Goal: Task Accomplishment & Management: Manage account settings

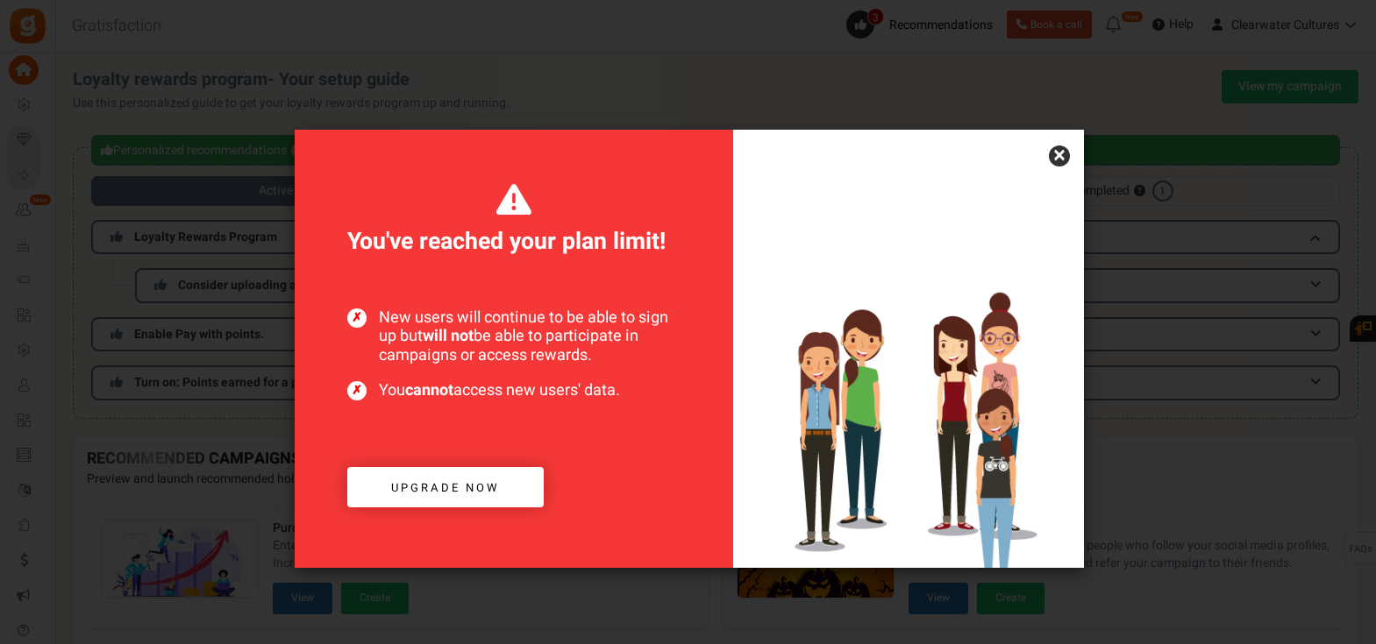
click at [1055, 159] on link "×" at bounding box center [1059, 156] width 21 height 21
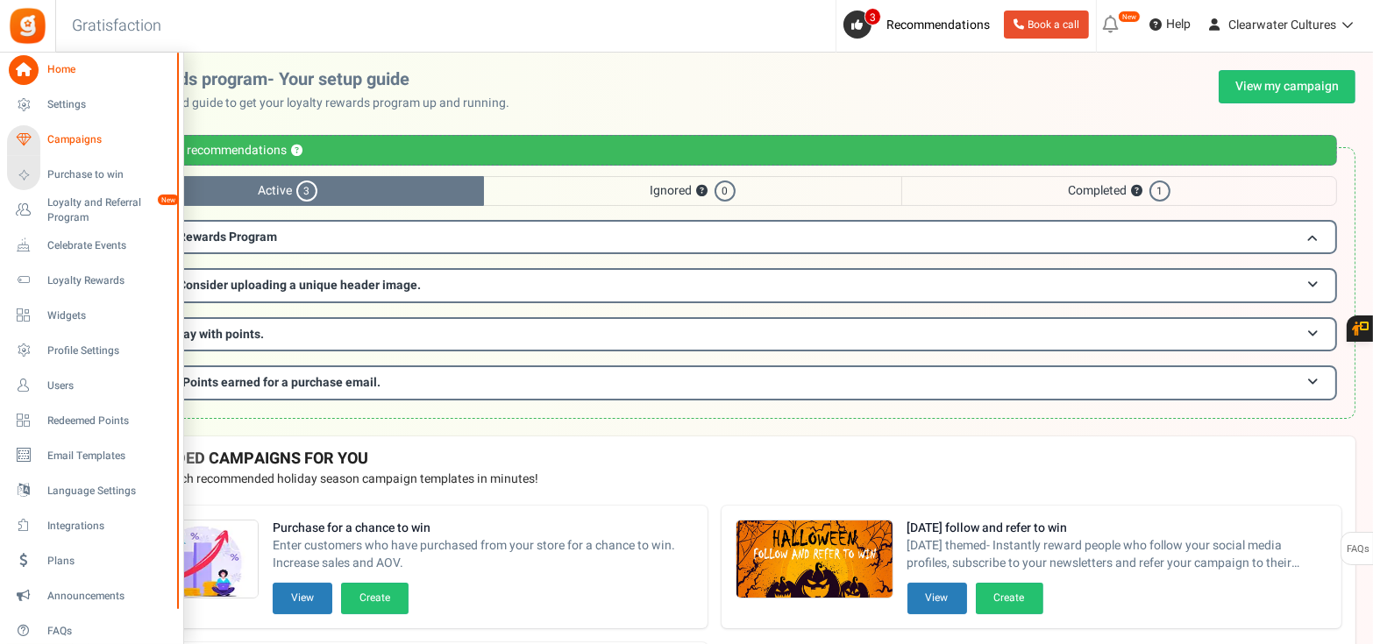
click at [62, 137] on span "Campaigns" at bounding box center [108, 139] width 123 height 15
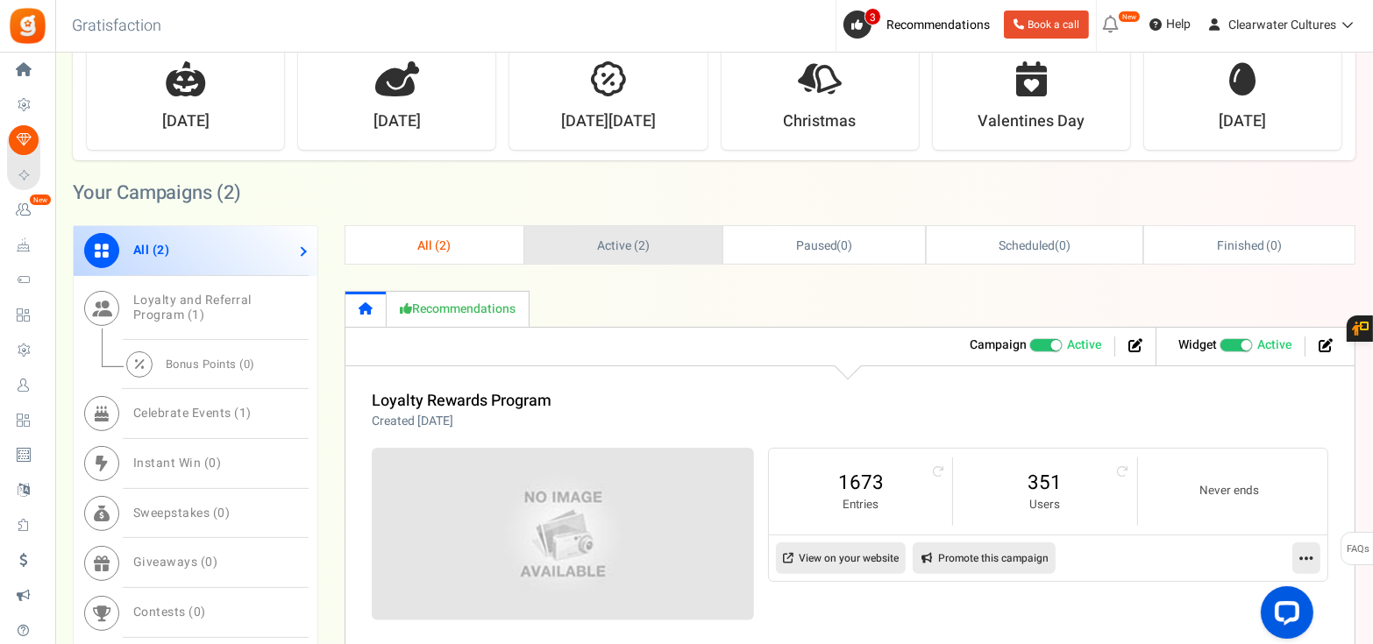
scroll to position [658, 0]
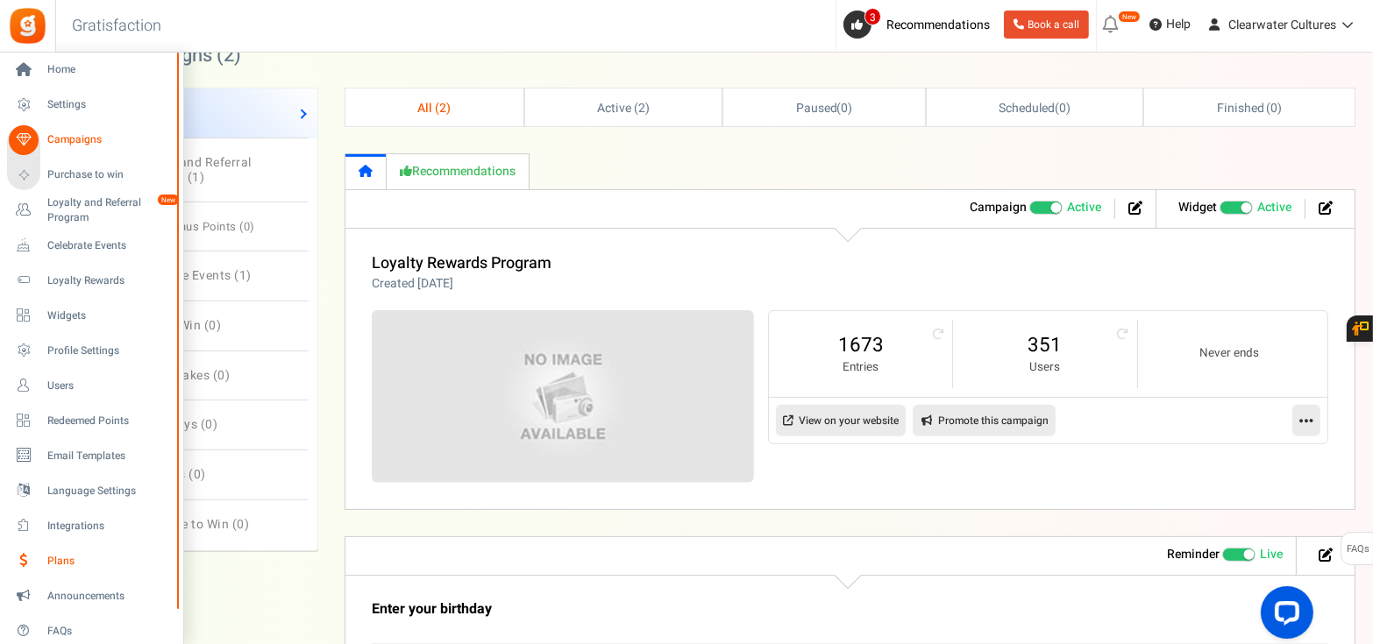
click at [57, 555] on span "Plans" at bounding box center [108, 561] width 123 height 15
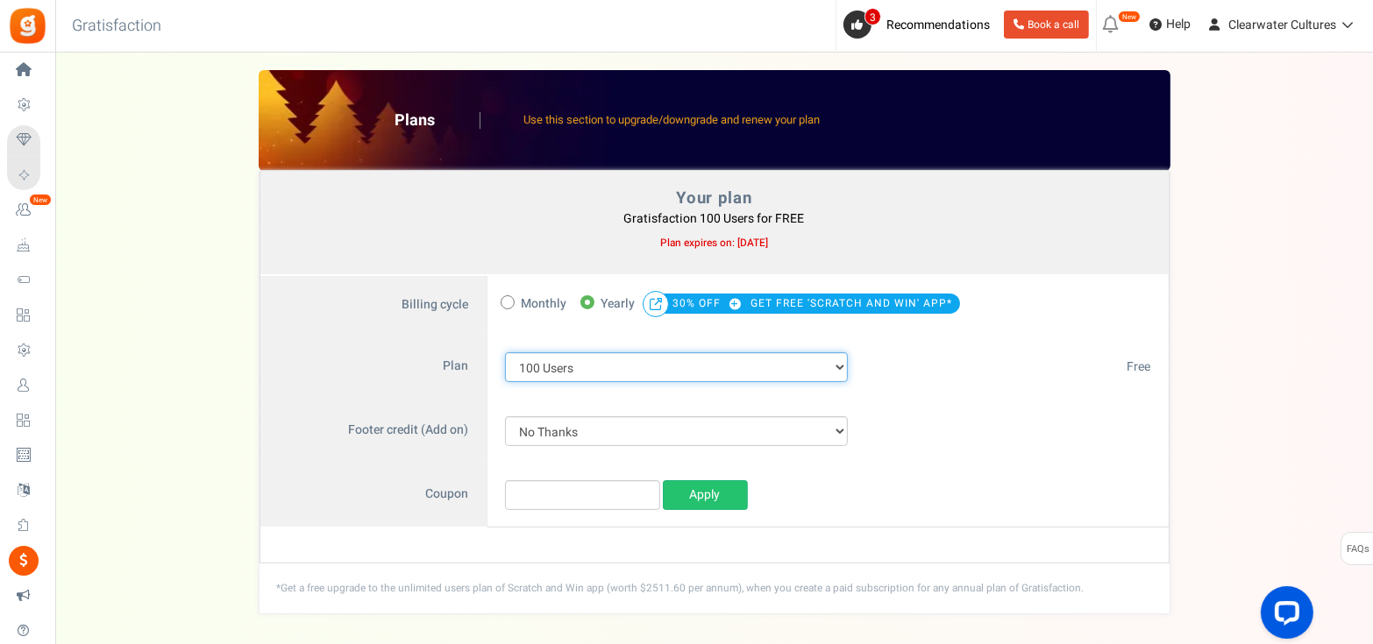
click at [593, 367] on select "100 Users 200 Users 500 Users 1000 Users 2000 Users 3000 Users 4000 Users 5000 …" at bounding box center [677, 367] width 344 height 30
select select "711"
click at [505, 352] on select "100 Users 200 Users 500 Users 1000 Users 2000 Users 3000 Users 4000 Users 5000 …" at bounding box center [677, 367] width 344 height 30
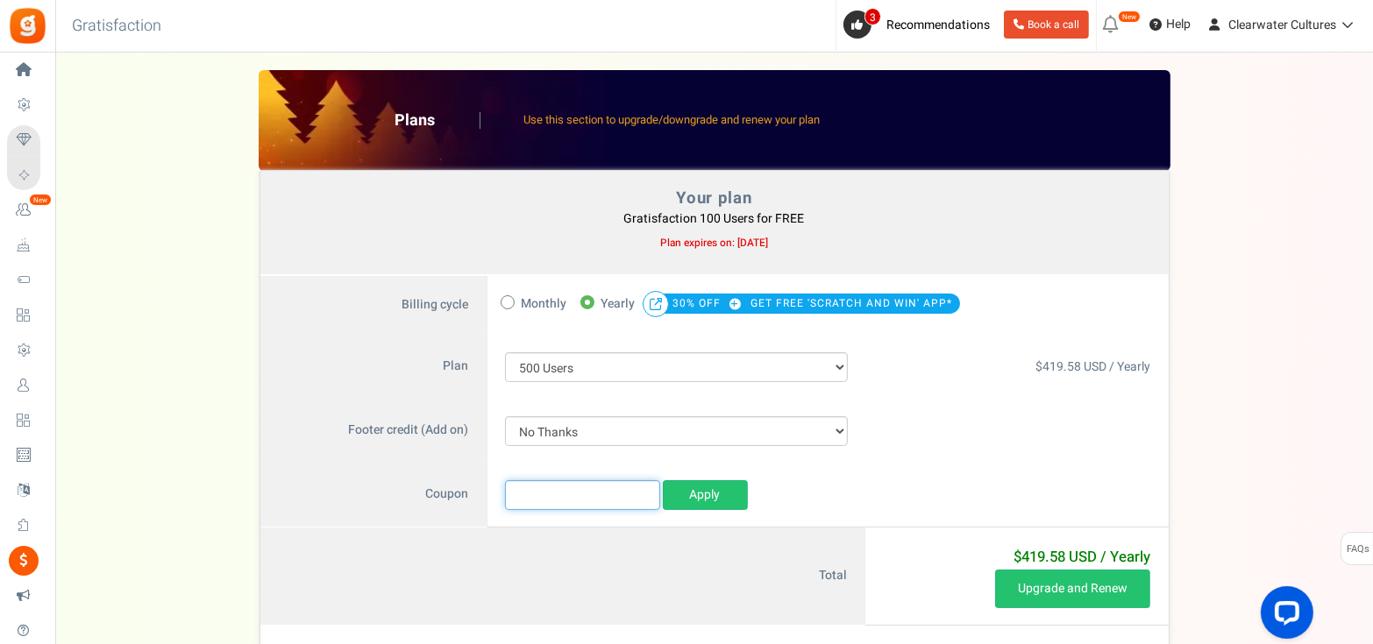
click at [565, 507] on input "text" at bounding box center [582, 495] width 155 height 30
paste input "Clearwater500"
type input "Clearwater500"
click at [692, 500] on link "Apply" at bounding box center [705, 495] width 85 height 30
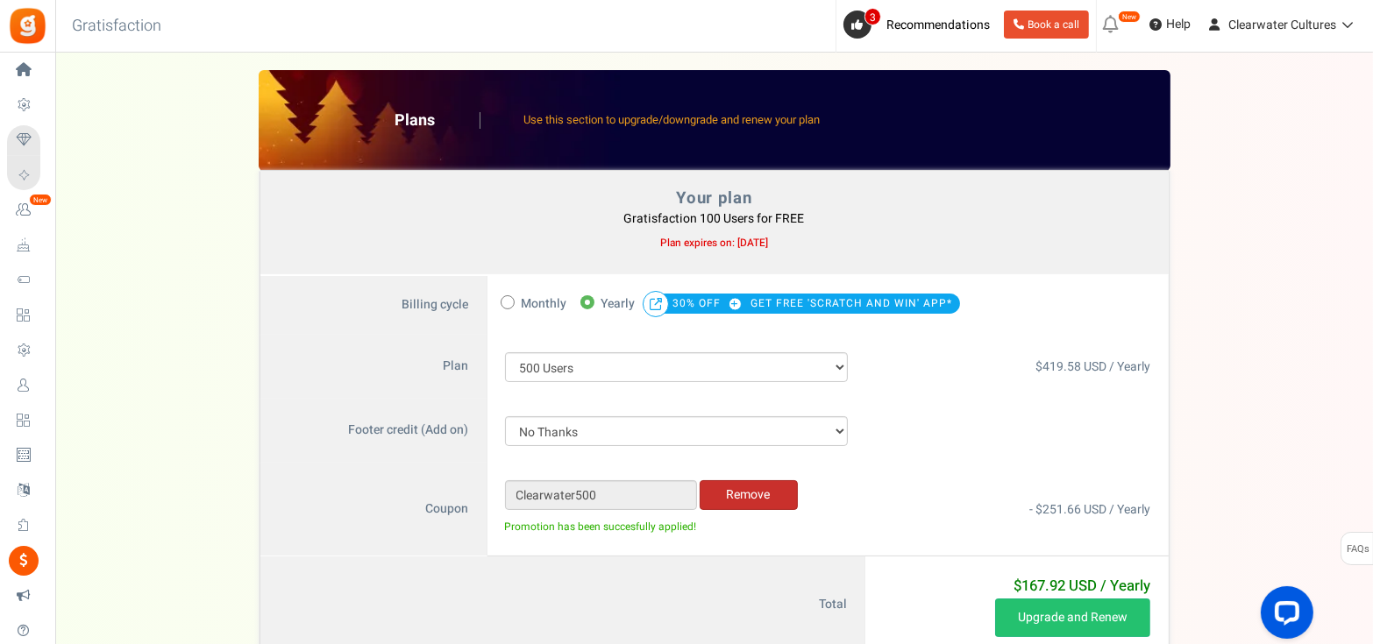
click at [749, 500] on link "Remove" at bounding box center [749, 495] width 98 height 30
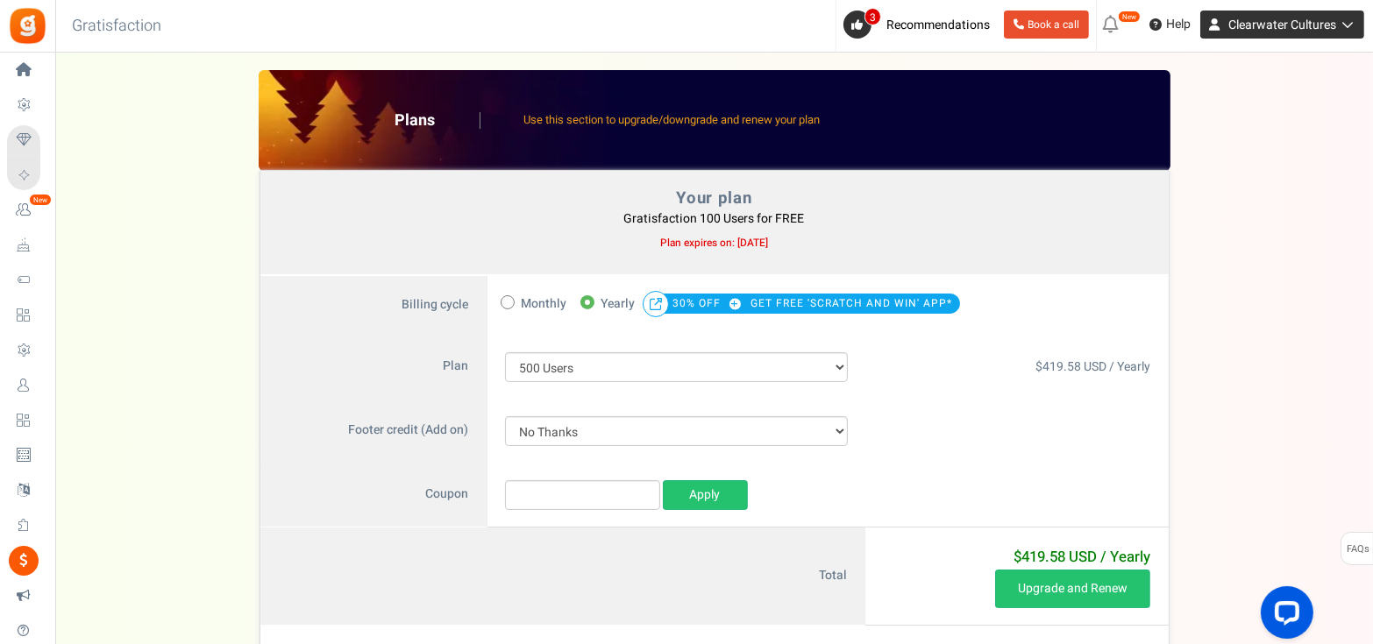
click at [1298, 31] on span "Clearwater Cultures" at bounding box center [1282, 25] width 108 height 18
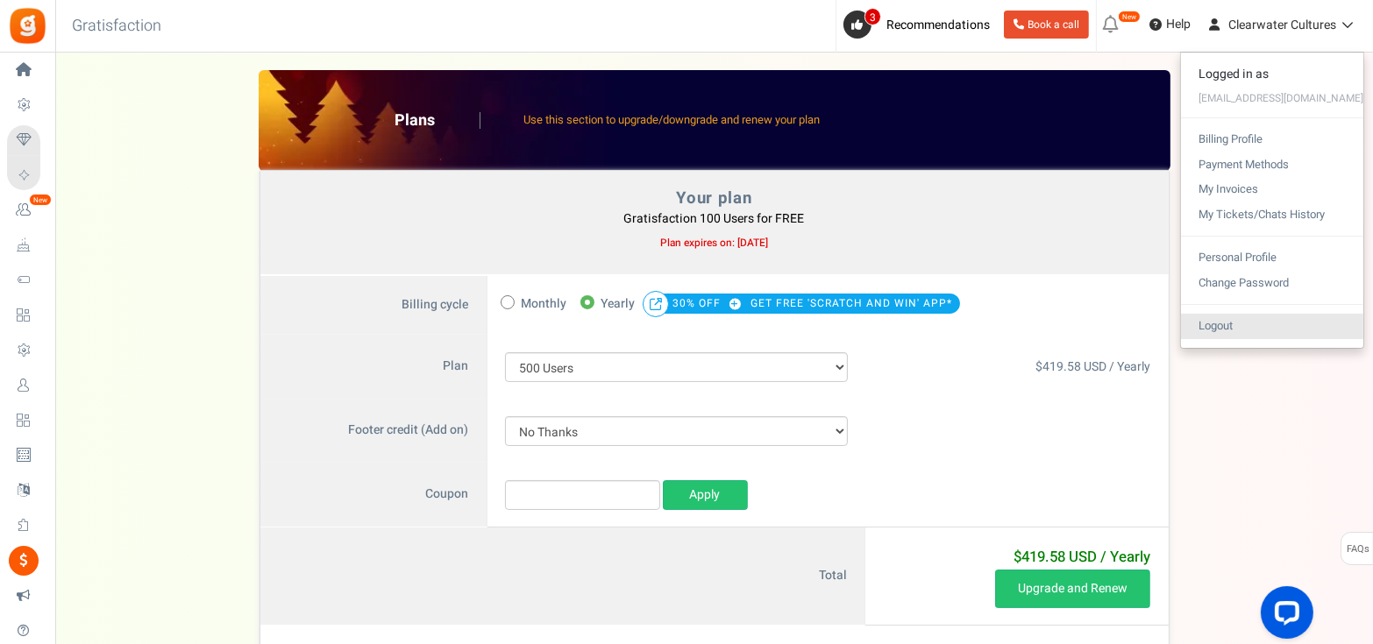
click at [1308, 336] on link "Logout" at bounding box center [1272, 326] width 182 height 25
